Goal: Information Seeking & Learning: Learn about a topic

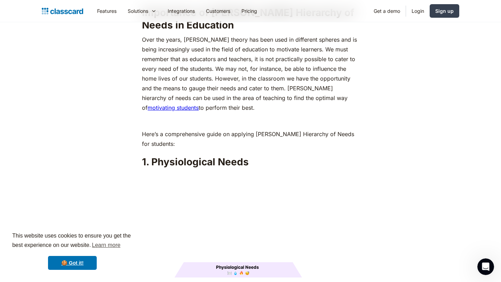
scroll to position [734, 0]
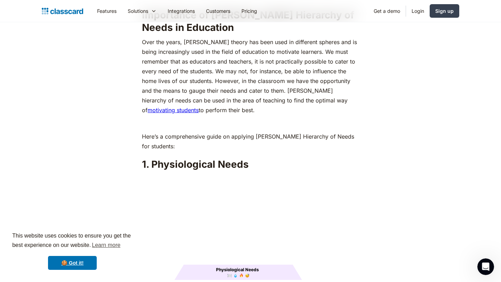
drag, startPoint x: 227, startPoint y: 100, endPoint x: 289, endPoint y: 80, distance: 64.7
click at [289, 80] on p "Over the years, Abraham Maslow’s theory has been used in different spheres and …" at bounding box center [250, 76] width 217 height 78
copy p "Maslow’s hierarchy of needs can be used in the area of teaching to find the opt…"
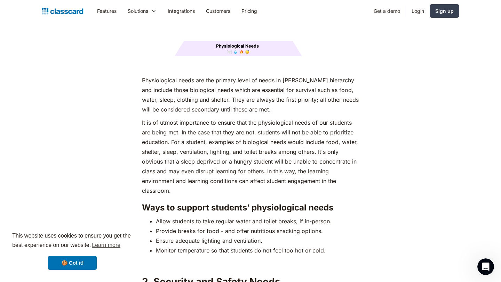
scroll to position [958, 0]
click at [287, 118] on p "It is of utmost importance to ensure that the physiological needs of our studen…" at bounding box center [250, 157] width 217 height 78
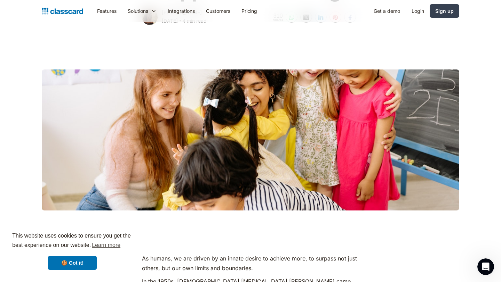
scroll to position [0, 0]
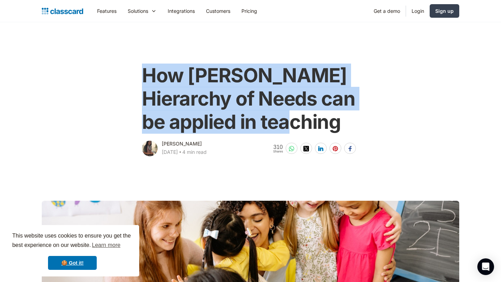
drag, startPoint x: 351, startPoint y: 121, endPoint x: 140, endPoint y: 80, distance: 214.6
click at [140, 80] on div "How [PERSON_NAME] Hierarchy of Needs can be applied in teaching [PERSON_NAME] […" at bounding box center [250, 107] width 221 height 101
copy h1 "How [PERSON_NAME] Hierarchy of Needs can be applied in teaching"
